Goal: Check status: Check status

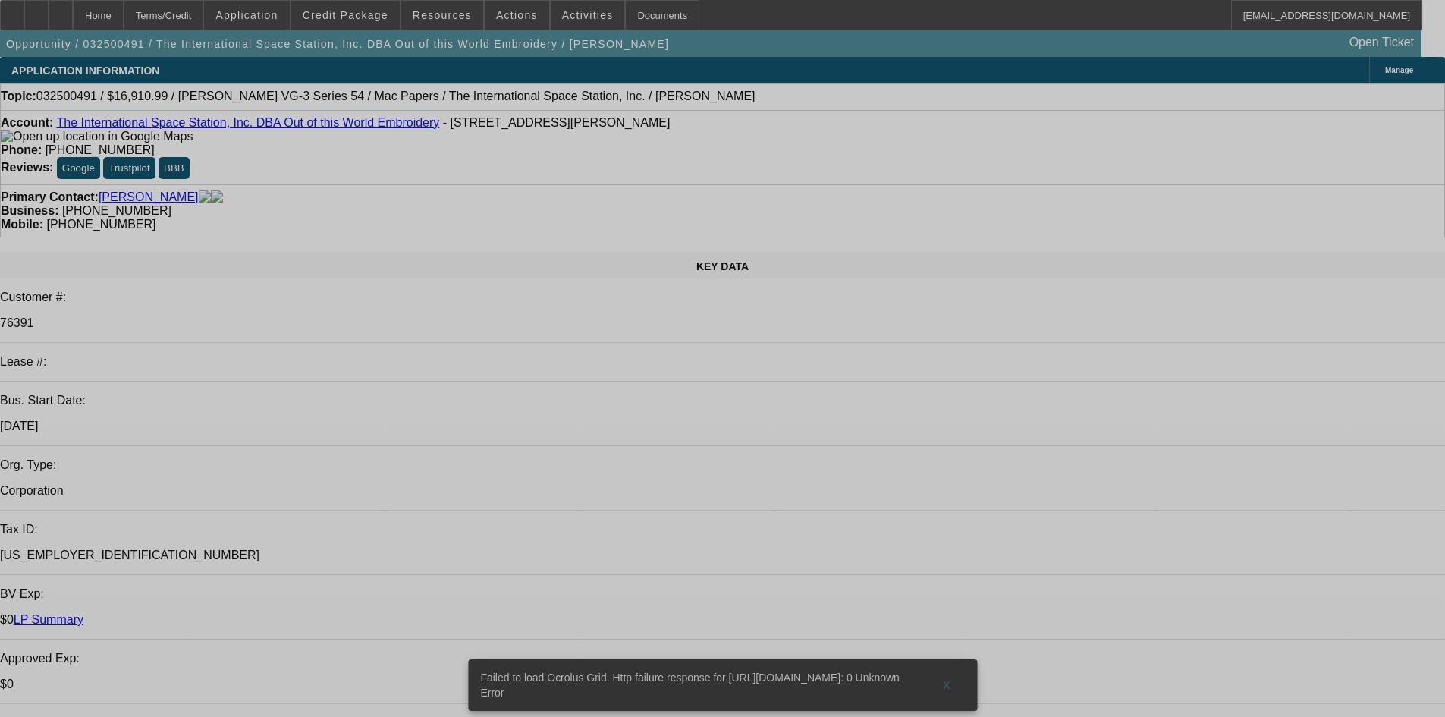
select select "0"
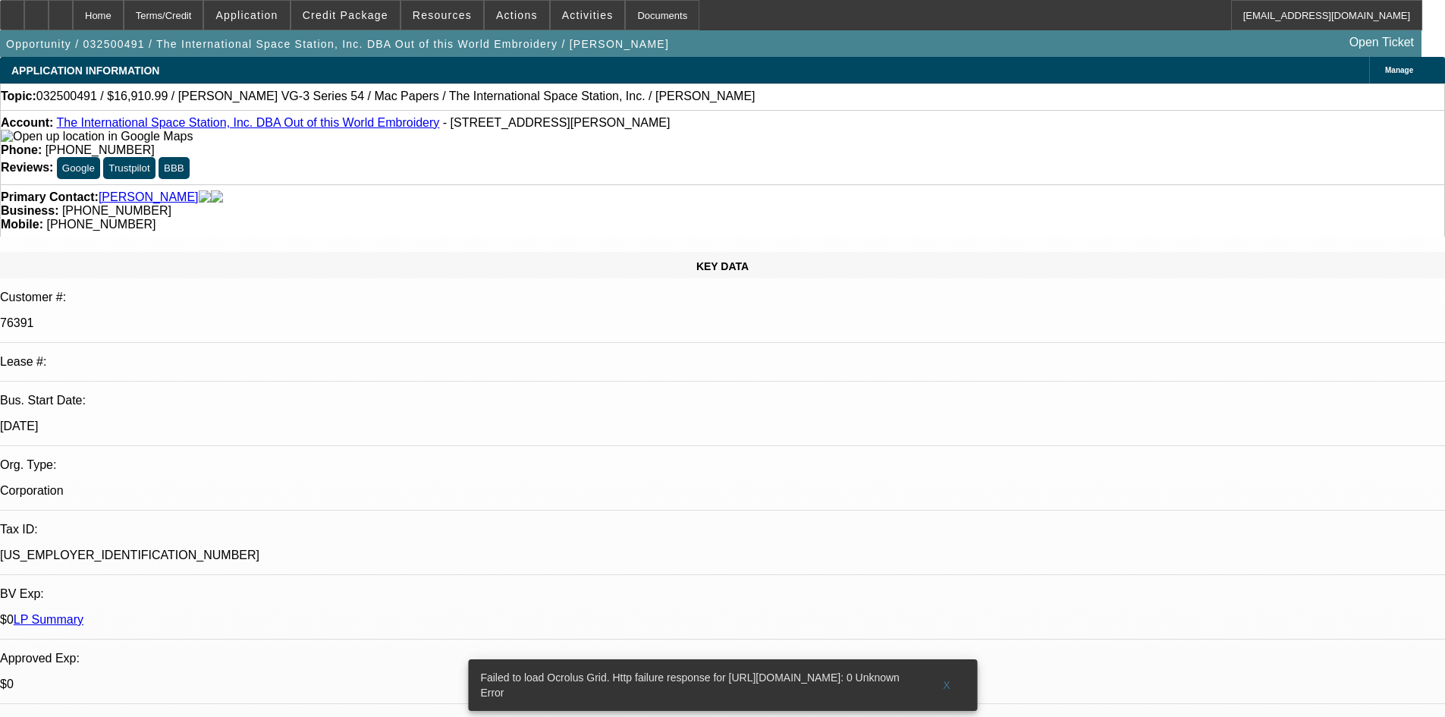
select select "0"
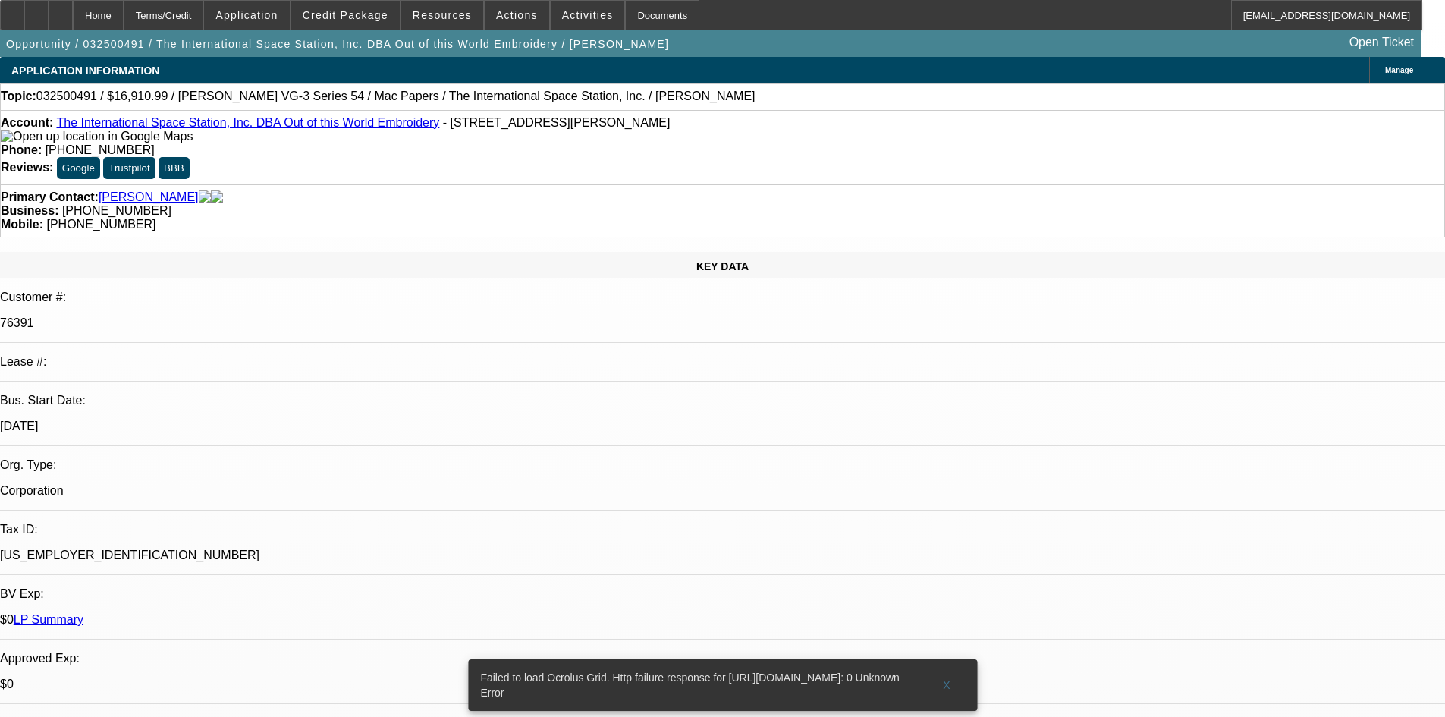
select select "0"
select select "1"
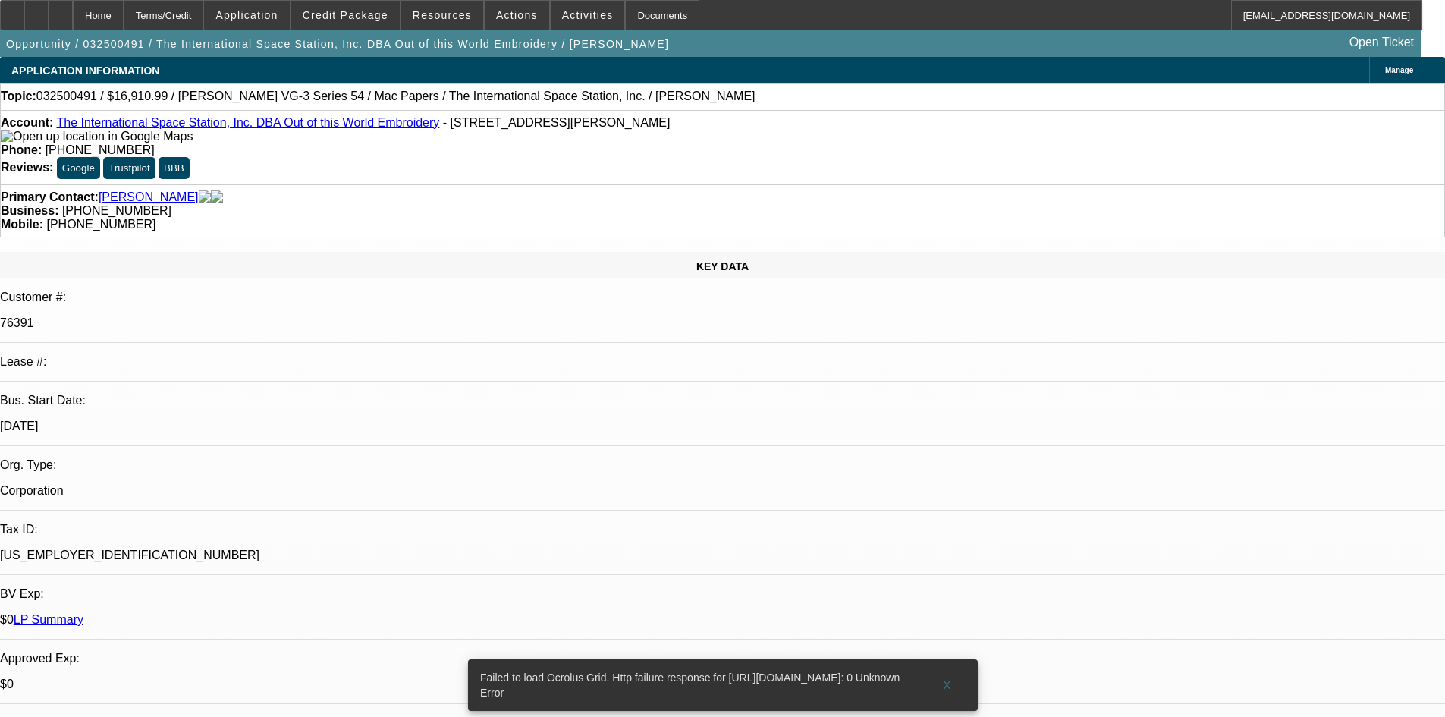
select select "1"
select select "6"
select select "1"
select select "6"
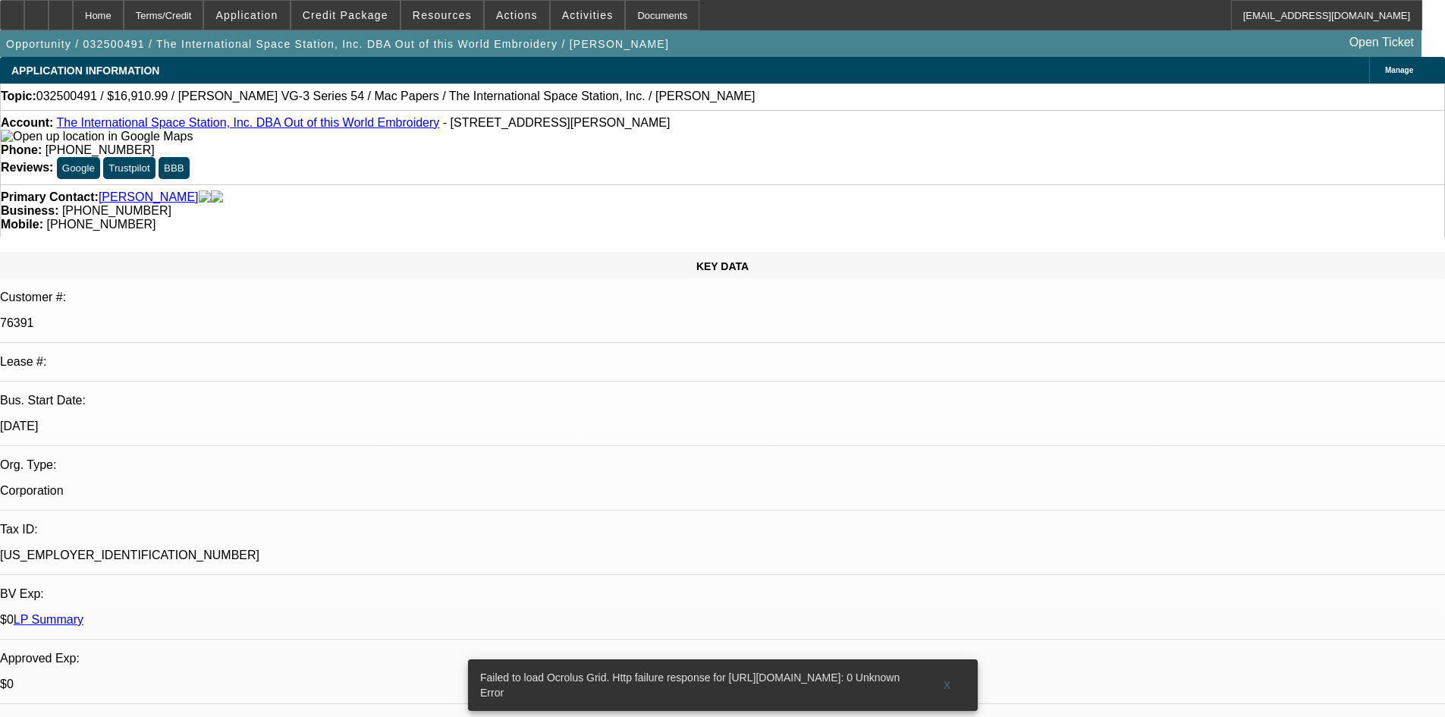
select select "1"
select select "2"
select select "6"
select select "1"
select select "2"
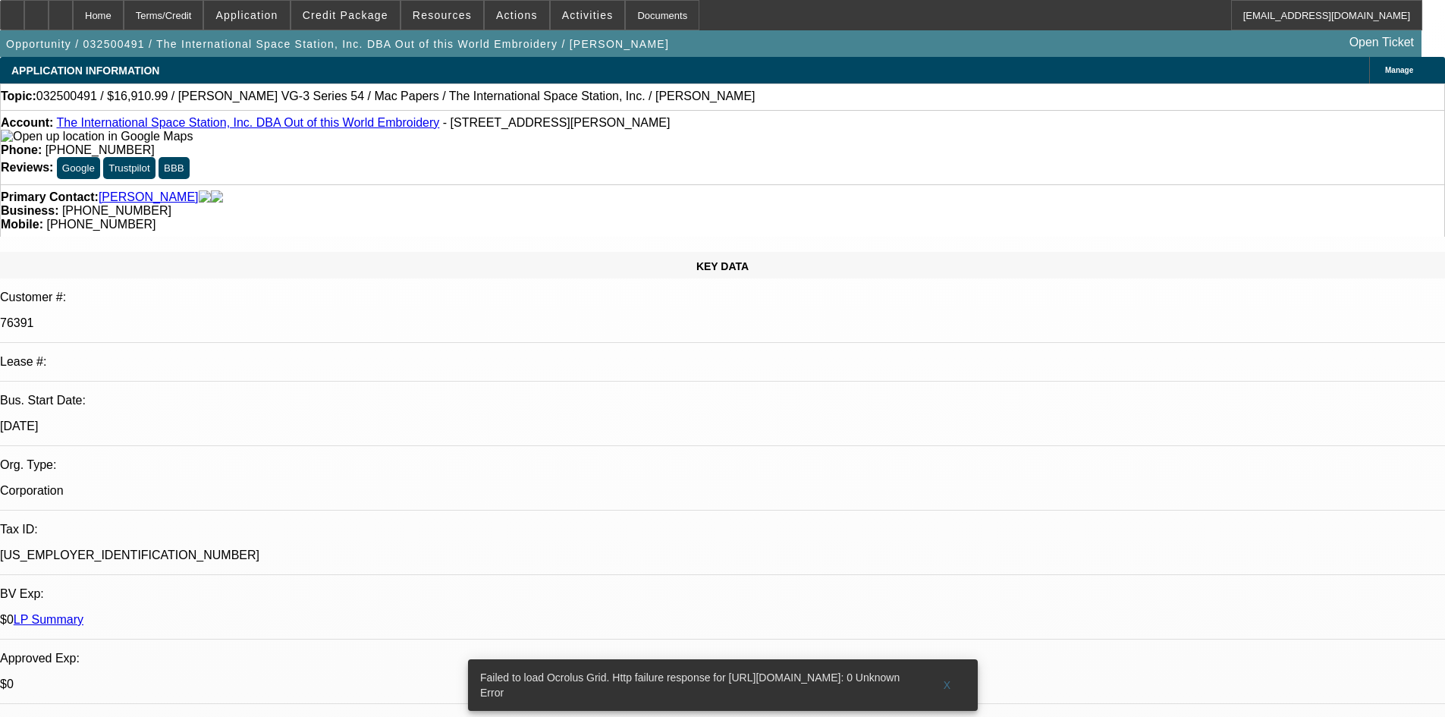
select select "6"
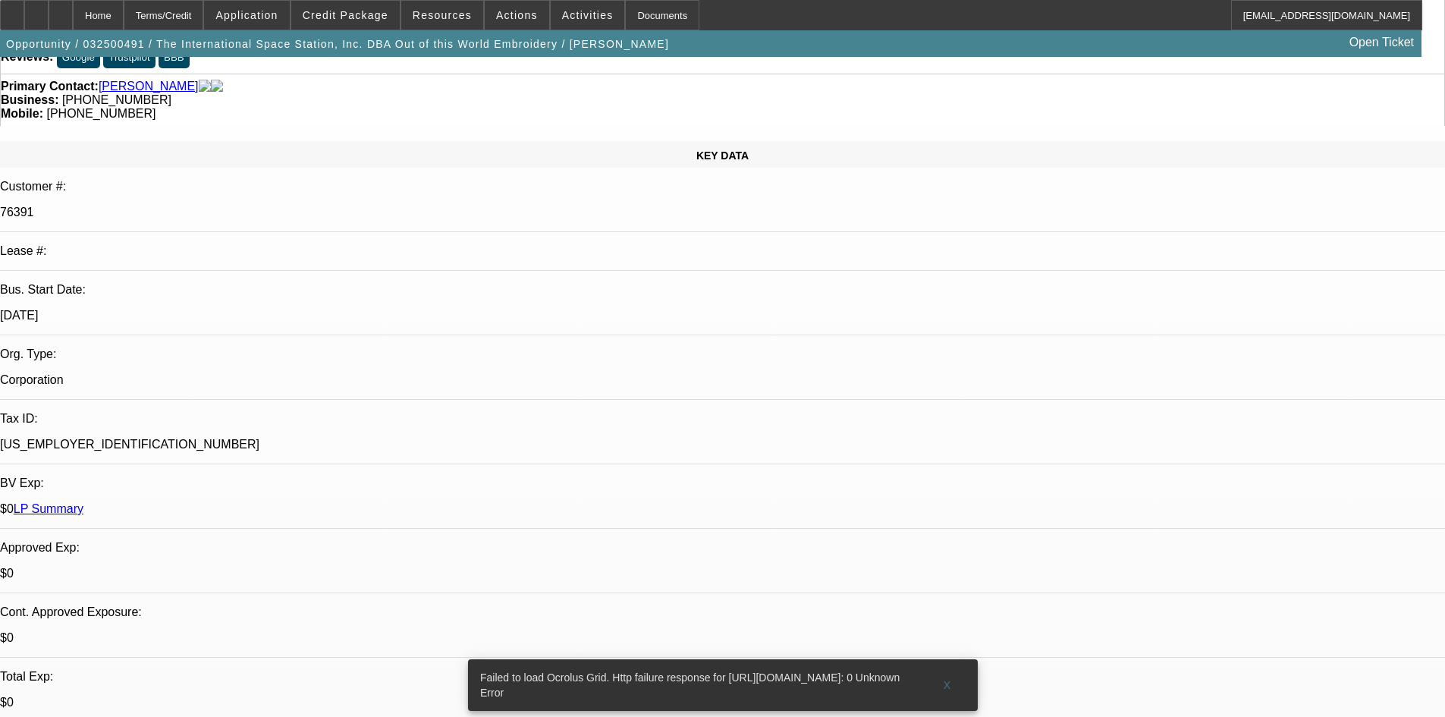
scroll to position [152, 0]
